Goal: Navigation & Orientation: Understand site structure

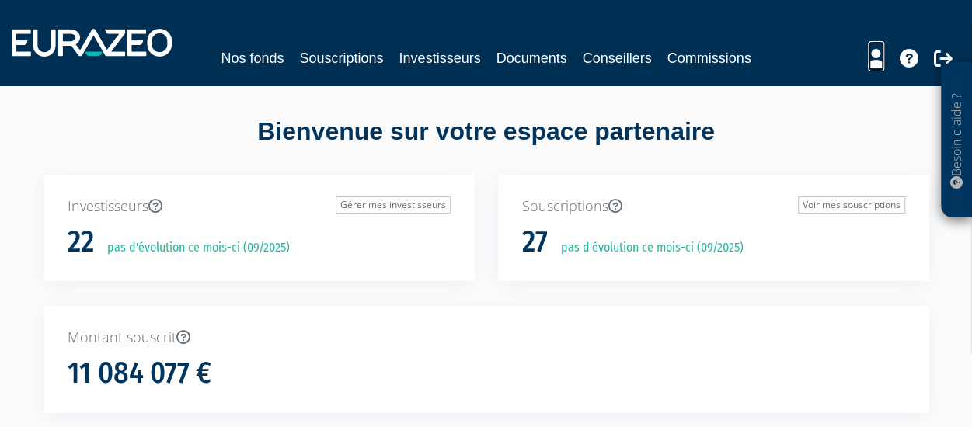
click at [872, 61] on icon at bounding box center [876, 58] width 16 height 19
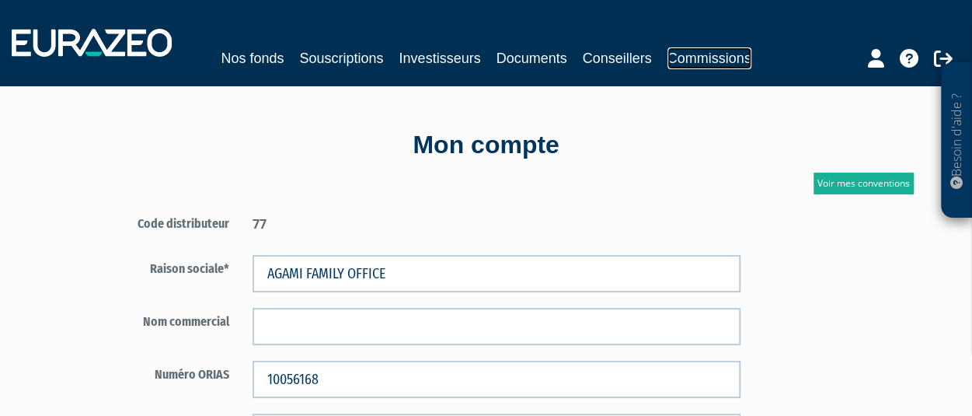
click at [694, 60] on link "Commissions" at bounding box center [709, 58] width 84 height 22
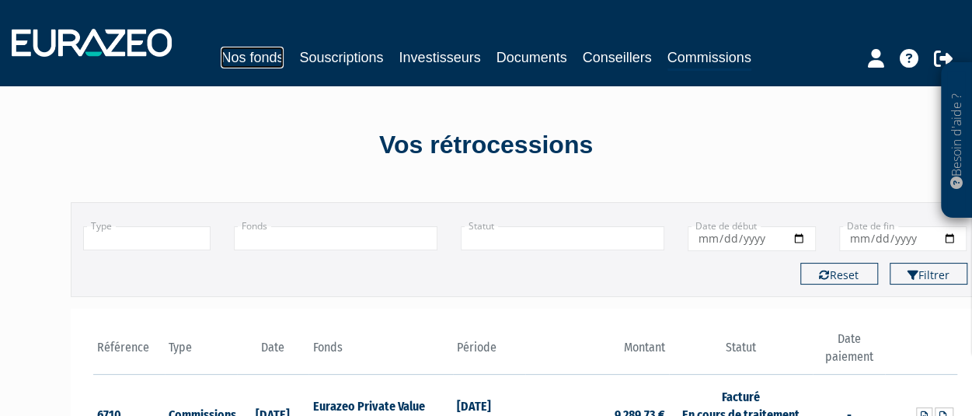
click at [266, 54] on link "Nos fonds" at bounding box center [252, 58] width 63 height 22
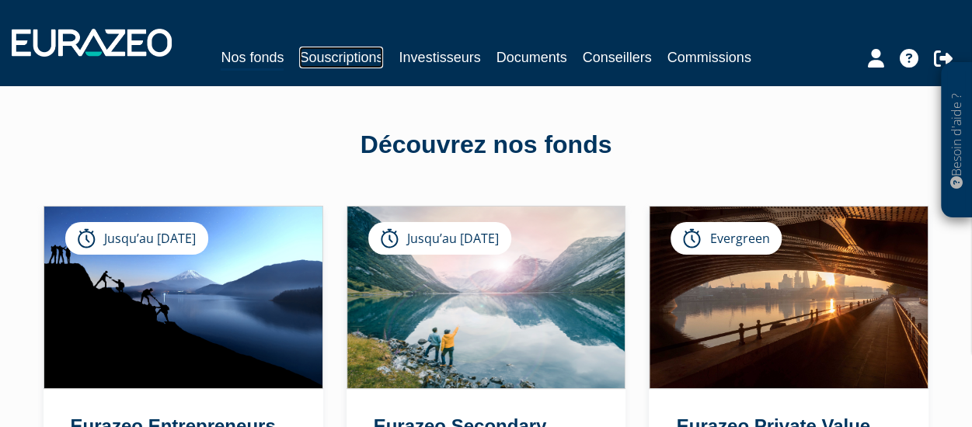
click at [334, 58] on link "Souscriptions" at bounding box center [341, 58] width 84 height 22
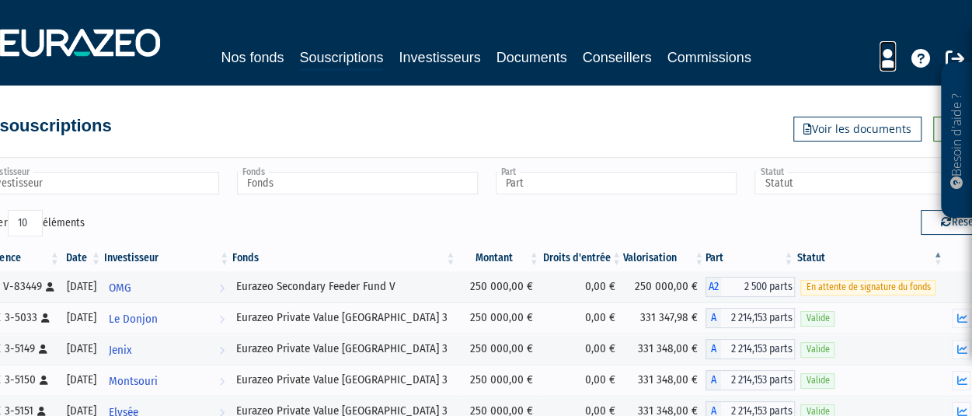
click at [891, 55] on icon at bounding box center [887, 58] width 16 height 19
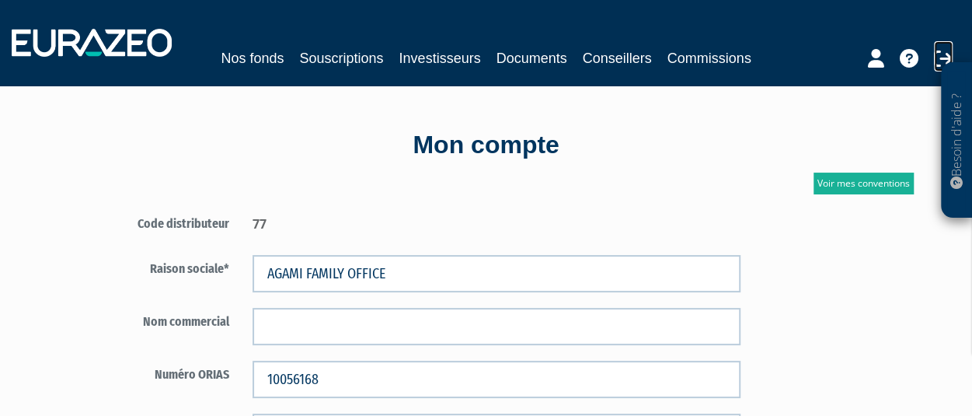
click at [943, 61] on icon at bounding box center [943, 58] width 19 height 19
